Goal: Communication & Community: Answer question/provide support

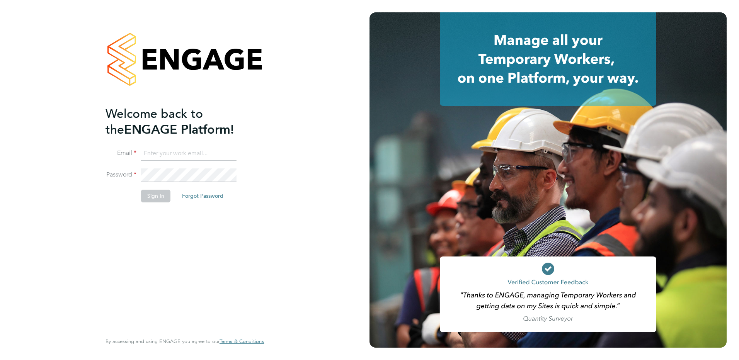
type input "[PERSON_NAME][EMAIL_ADDRESS][DOMAIN_NAME]"
click at [157, 194] on button "Sign In" at bounding box center [155, 196] width 29 height 12
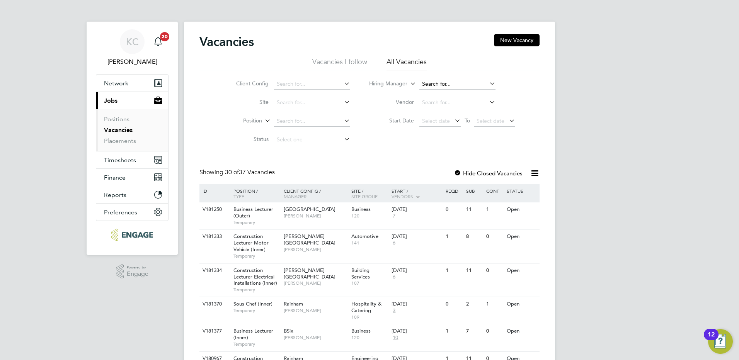
click at [432, 82] on input at bounding box center [457, 84] width 76 height 11
click at [439, 103] on b "Stephen" at bounding box center [444, 105] width 45 height 7
type input "Stephen Brayshaw"
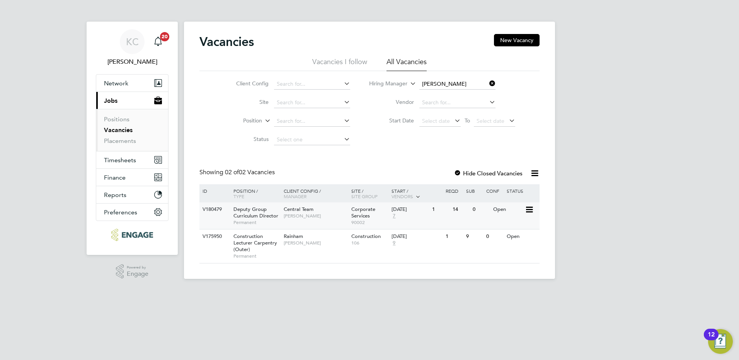
click at [308, 211] on span "Central Team" at bounding box center [299, 209] width 30 height 7
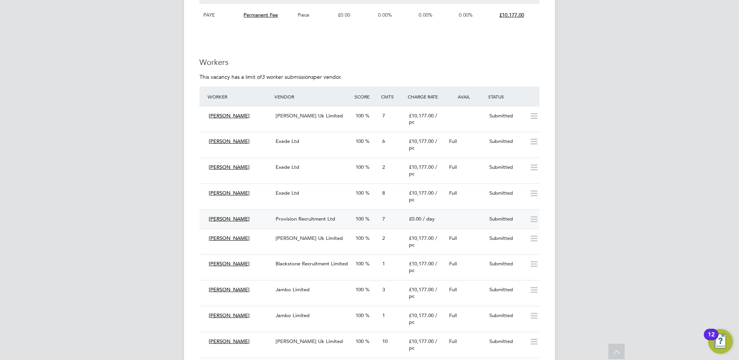
click at [336, 226] on div "Provision Recruitment Ltd" at bounding box center [312, 219] width 80 height 13
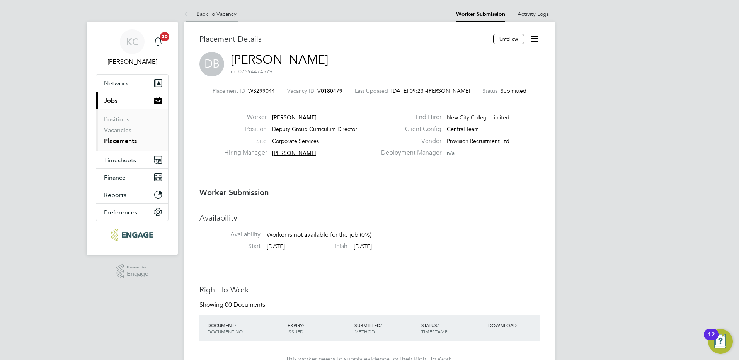
click at [226, 15] on link "Back To Vacancy" at bounding box center [210, 13] width 53 height 7
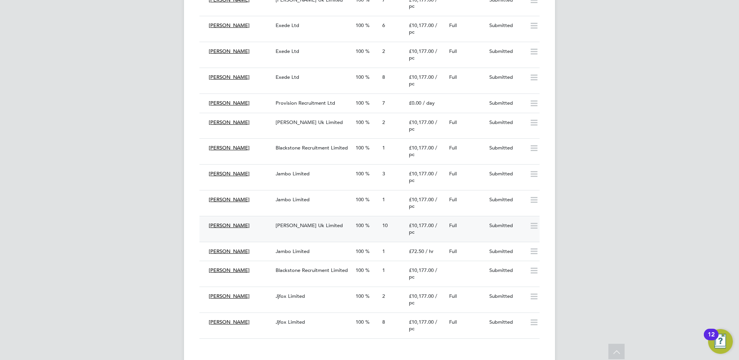
click at [315, 229] on span "Morgan Hunt Uk Limited" at bounding box center [308, 225] width 67 height 7
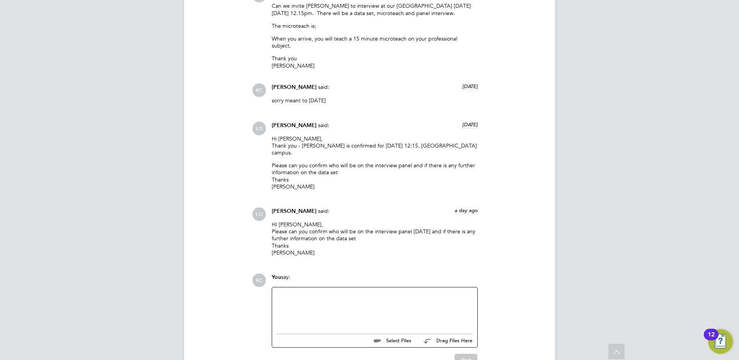
click at [372, 292] on div at bounding box center [375, 308] width 196 height 33
click at [448, 306] on div "Due to unforeseen circumstances we have to rearrange the interview until Friday…" at bounding box center [375, 313] width 196 height 14
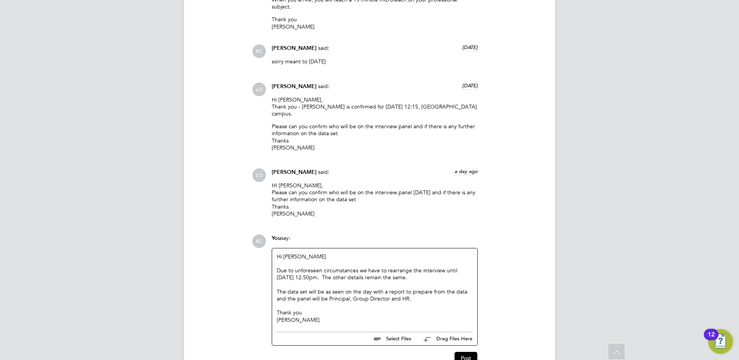
scroll to position [1217, 0]
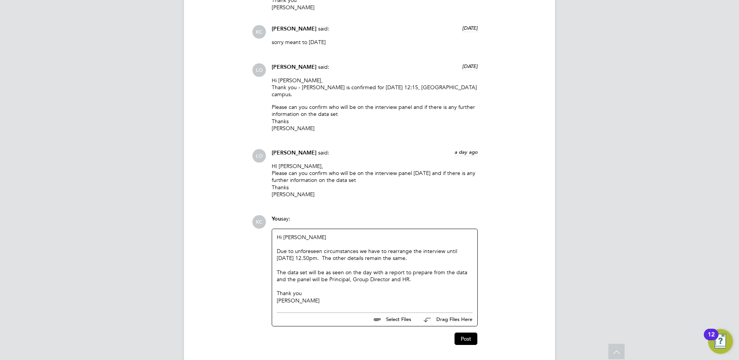
drag, startPoint x: 428, startPoint y: 234, endPoint x: 266, endPoint y: 213, distance: 162.8
click at [266, 215] on div "KC You say: Hi Luke Due to unforeseen circumstances we have to rearrange the in…" at bounding box center [395, 280] width 287 height 130
copy div "Hi Luke Due to unforeseen circumstances we have to rearrange the interview unti…"
click at [468, 333] on button "Post" at bounding box center [465, 339] width 23 height 12
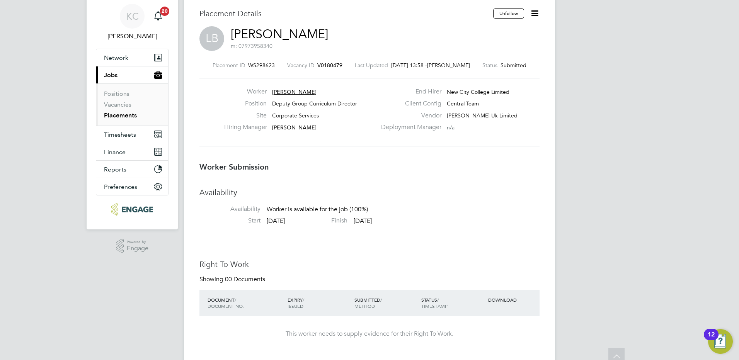
scroll to position [0, 0]
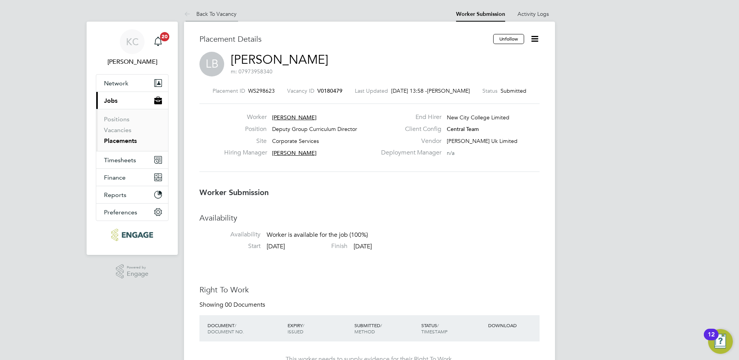
click at [222, 13] on link "Back To Vacancy" at bounding box center [210, 13] width 53 height 7
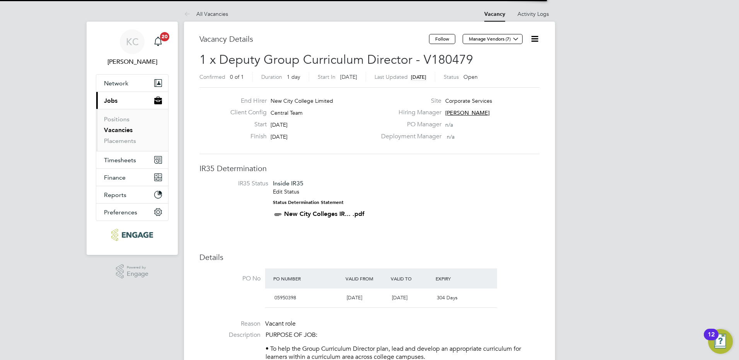
scroll to position [13, 73]
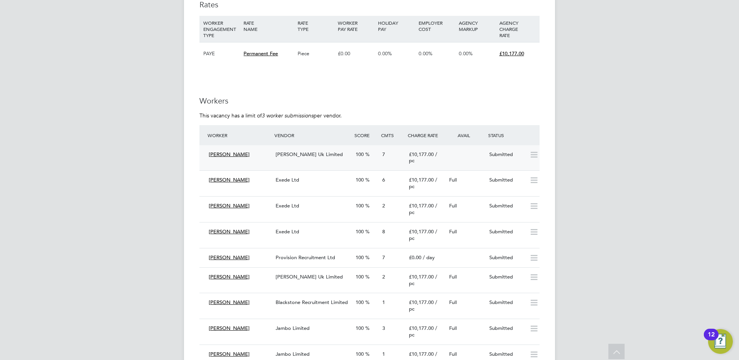
click at [321, 161] on div "Morgan Hunt Uk Limited" at bounding box center [312, 154] width 80 height 13
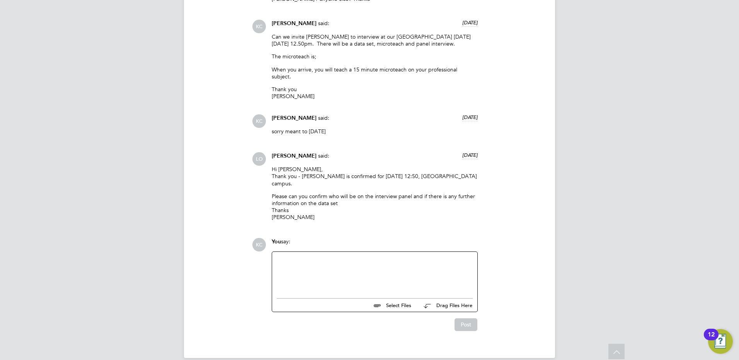
click at [357, 257] on div at bounding box center [375, 273] width 196 height 33
paste div
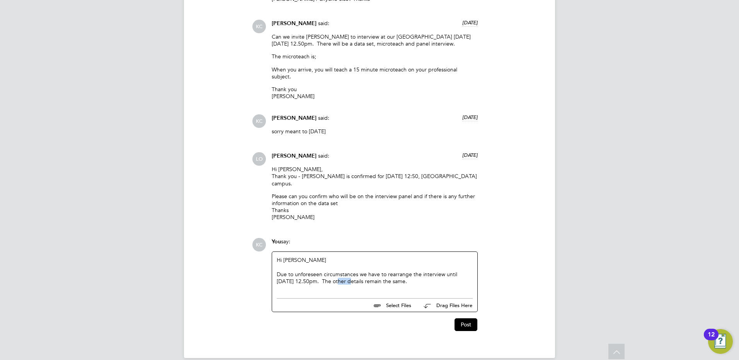
drag, startPoint x: 318, startPoint y: 273, endPoint x: 330, endPoint y: 272, distance: 12.4
click at [330, 272] on div "Due to unforeseen circumstances we have to rearrange the interview until Friday…" at bounding box center [375, 278] width 196 height 14
click at [321, 283] on div "Hi Luke Due to unforeseen circumstances we have to rearrange the interview unti…" at bounding box center [374, 273] width 205 height 43
click at [438, 275] on div "Hi Luke Due to unforeseen circumstances we have to rearrange the interview unti…" at bounding box center [375, 273] width 196 height 33
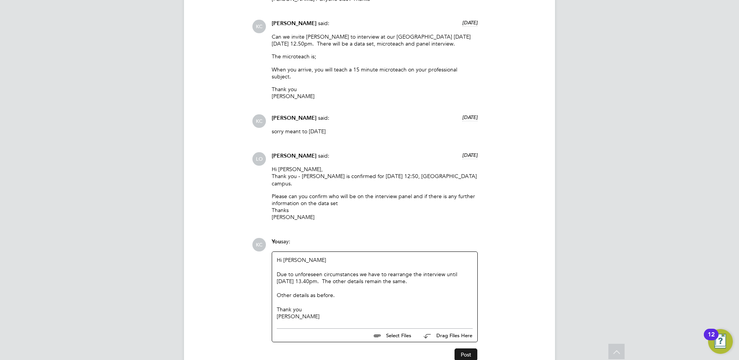
click at [457, 349] on button "Post" at bounding box center [465, 355] width 23 height 12
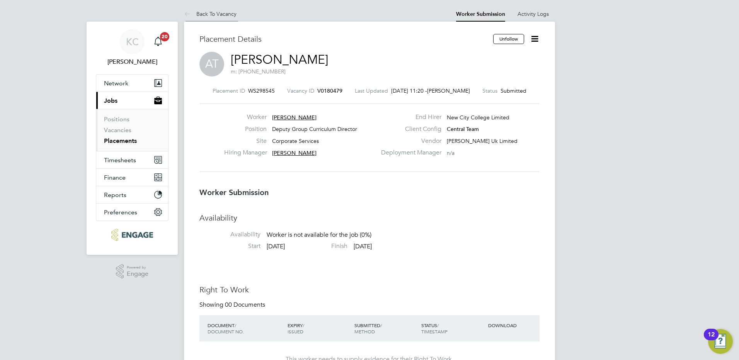
click at [229, 12] on link "Back To Vacancy" at bounding box center [210, 13] width 53 height 7
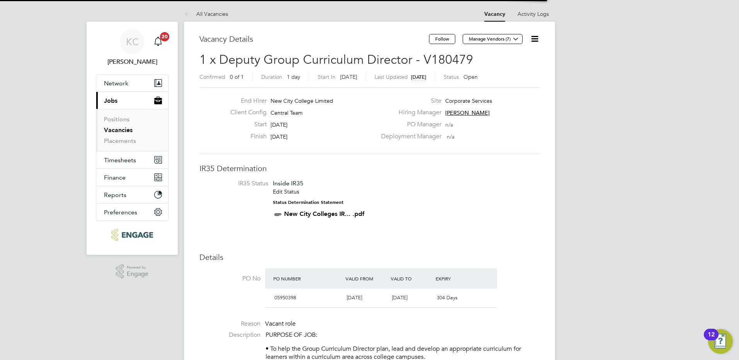
scroll to position [13, 73]
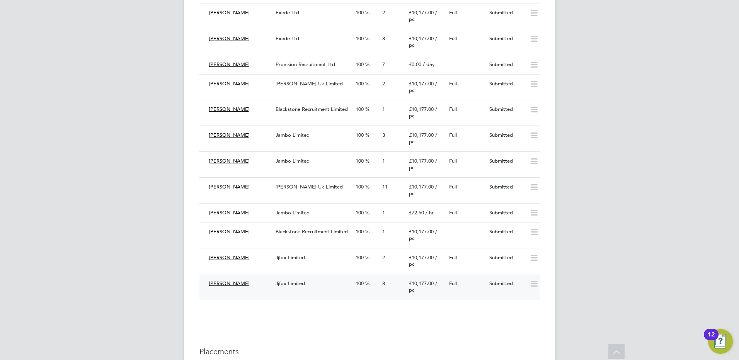
click at [301, 290] on div "Jjfox Limited" at bounding box center [312, 283] width 80 height 13
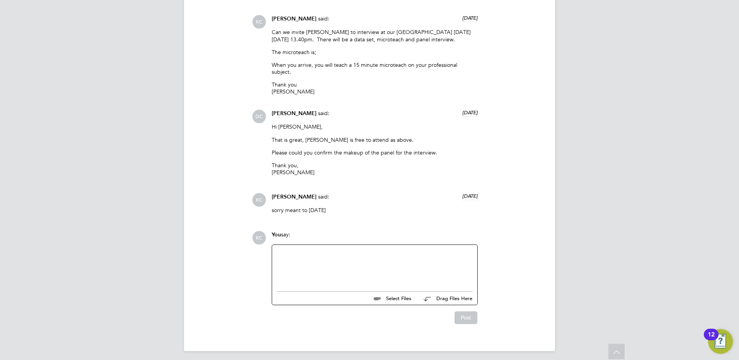
click at [380, 261] on div at bounding box center [375, 266] width 196 height 33
paste div
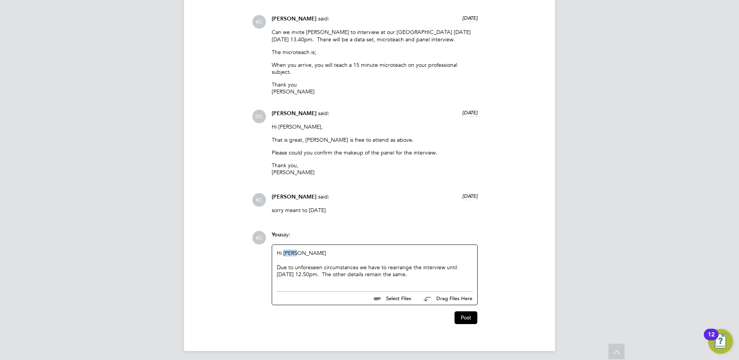
drag, startPoint x: 309, startPoint y: 251, endPoint x: 284, endPoint y: 250, distance: 24.4
click at [284, 250] on div "Hi Luke Due to unforeseen circumstances we have to rearrange the interview unti…" at bounding box center [375, 266] width 196 height 33
click at [406, 274] on div "Due to unforeseen circumstances we have to rearrange the interview until Friday…" at bounding box center [375, 271] width 196 height 14
click at [437, 272] on div "Due to unforeseen circumstances we have to rearrange the interview until Friday…" at bounding box center [375, 271] width 196 height 14
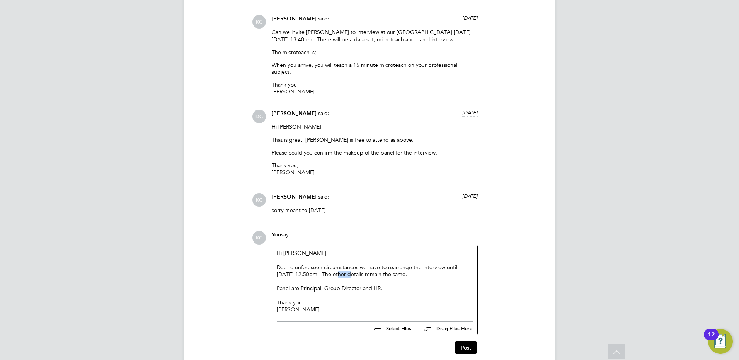
drag, startPoint x: 330, startPoint y: 269, endPoint x: 318, endPoint y: 271, distance: 12.1
click at [318, 271] on div "Due to unforeseen circumstances we have to rearrange the interview until Friday…" at bounding box center [375, 271] width 196 height 14
click at [469, 345] on button "Post" at bounding box center [465, 348] width 23 height 12
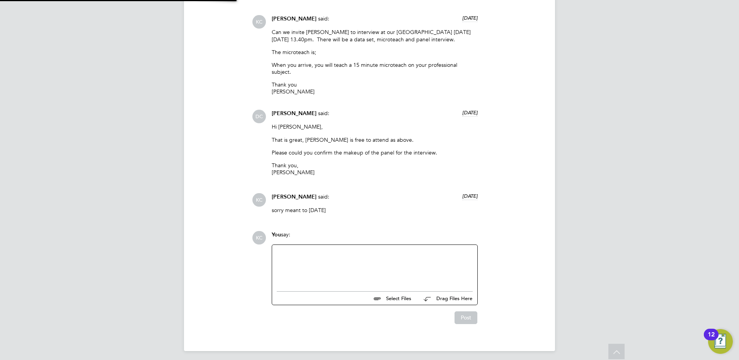
scroll to position [1156, 0]
